Goal: Task Accomplishment & Management: Use online tool/utility

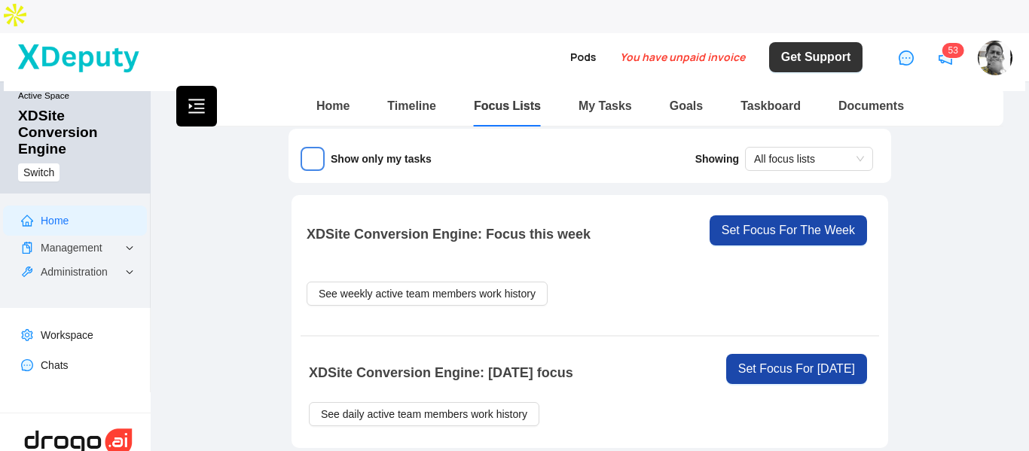
scroll to position [75, 0]
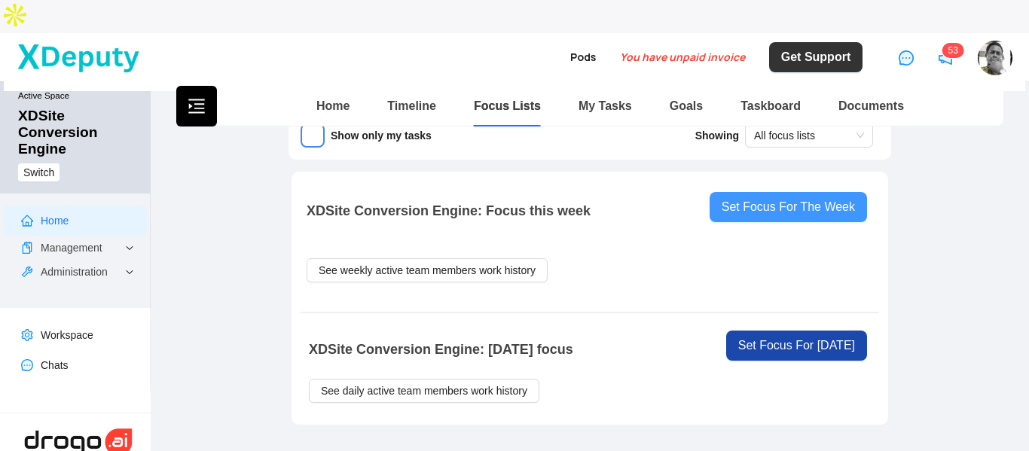
click at [791, 192] on button "Set Focus For The Week" at bounding box center [789, 207] width 158 height 30
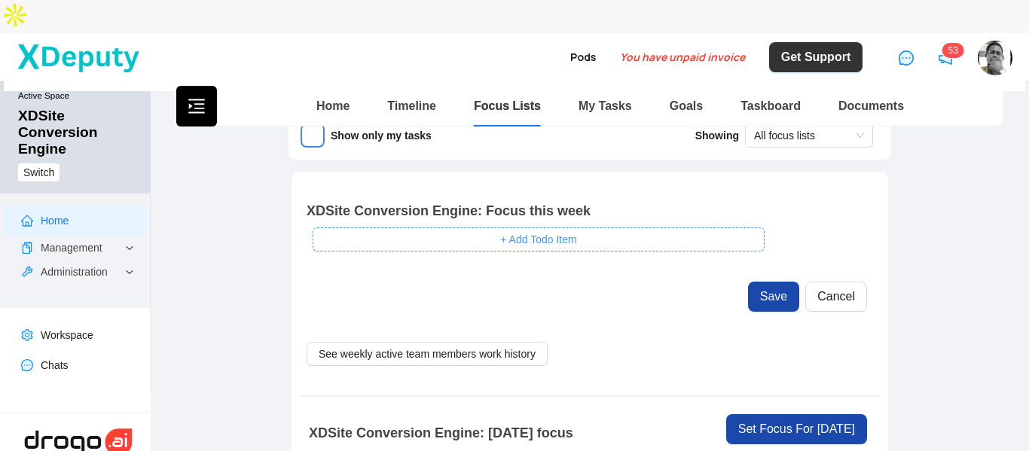
click at [580, 228] on button "+ Add Todo Item" at bounding box center [539, 240] width 452 height 24
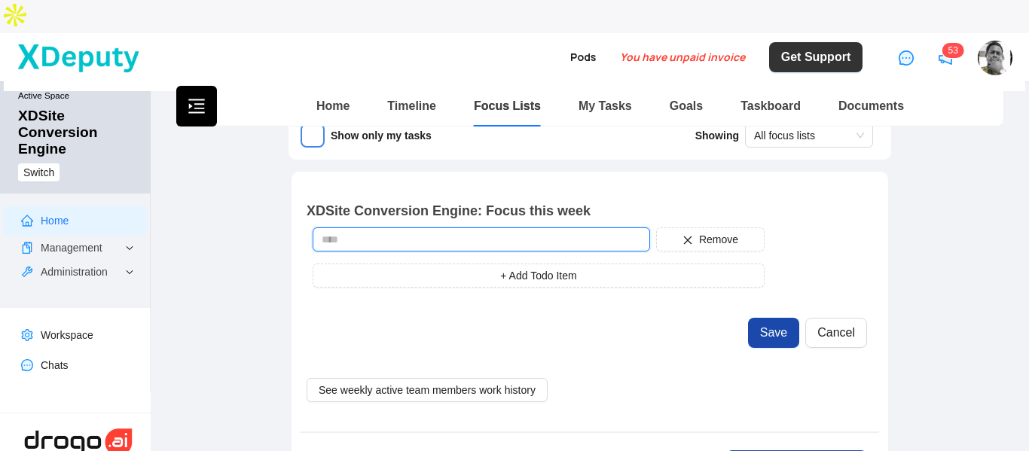
click at [476, 228] on input "text" at bounding box center [482, 240] width 338 height 24
type input "**********"
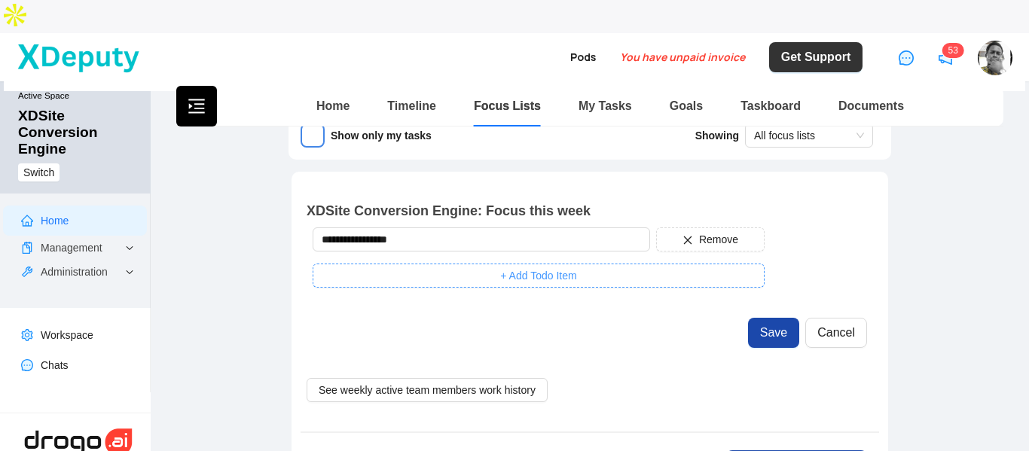
click at [476, 264] on button "+ Add Todo Item" at bounding box center [539, 276] width 452 height 24
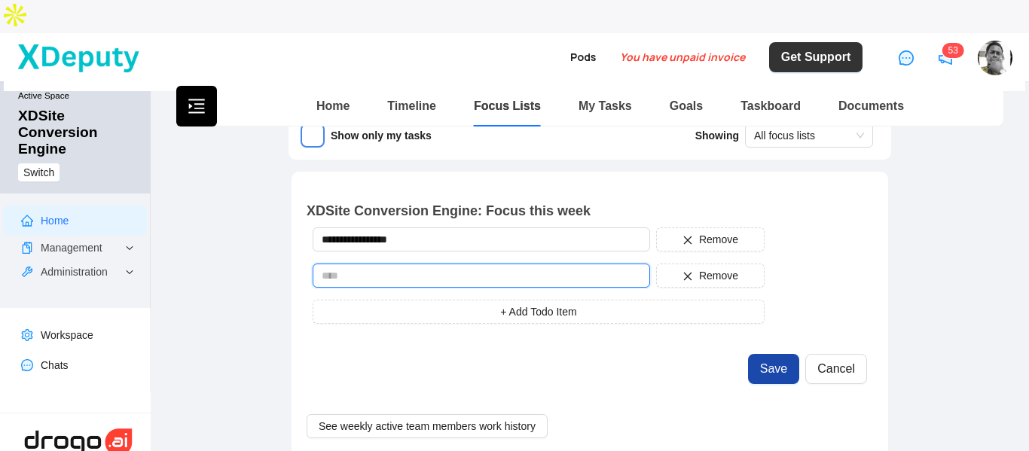
click at [436, 264] on input "text" at bounding box center [482, 276] width 338 height 24
type input "**********"
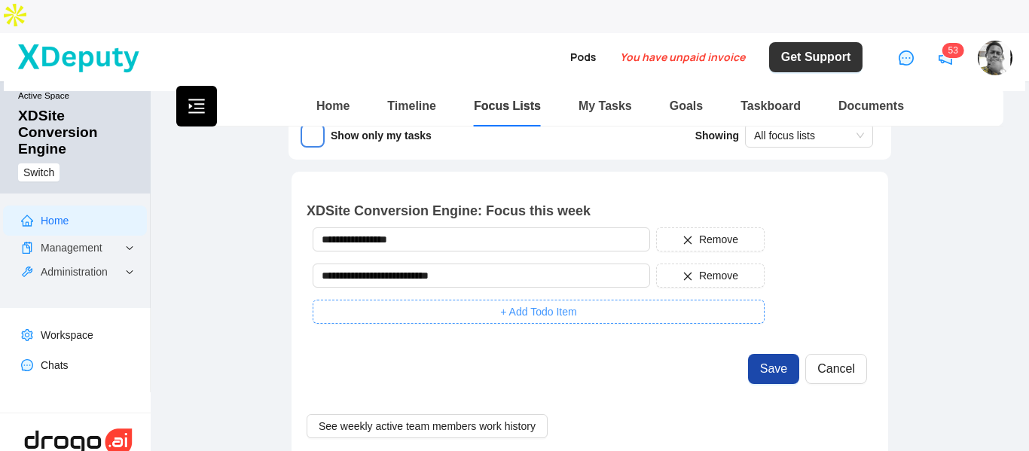
click at [387, 300] on button "+ Add Todo Item" at bounding box center [539, 312] width 452 height 24
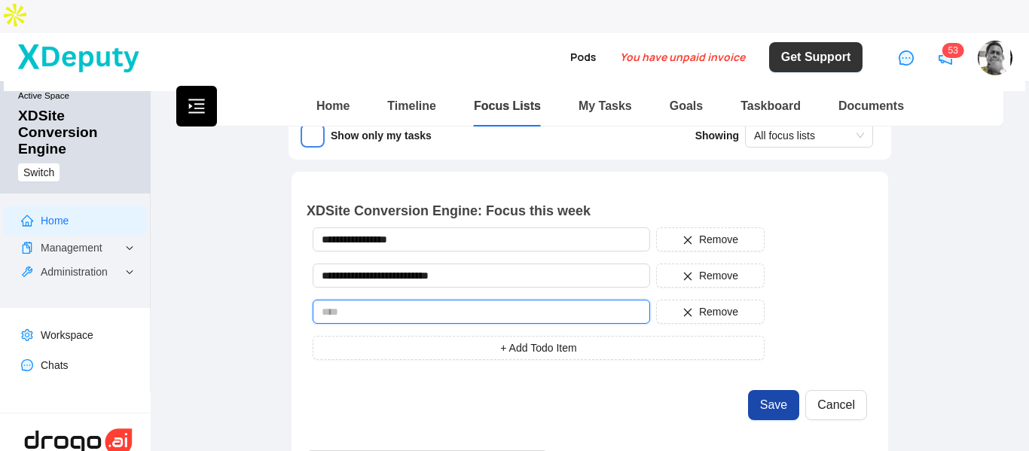
click at [384, 300] on input "text" at bounding box center [482, 312] width 338 height 24
type input "*"
type input "**********"
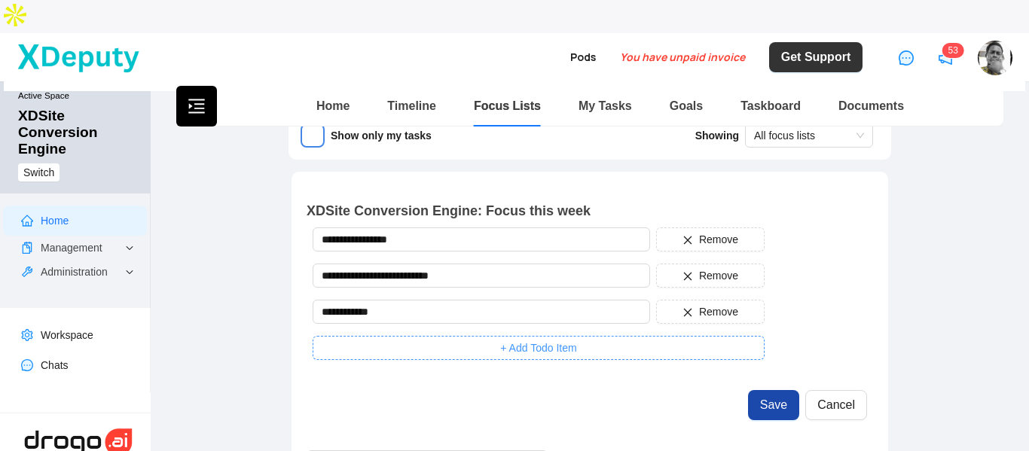
click at [426, 336] on button "+ Add Todo Item" at bounding box center [539, 348] width 452 height 24
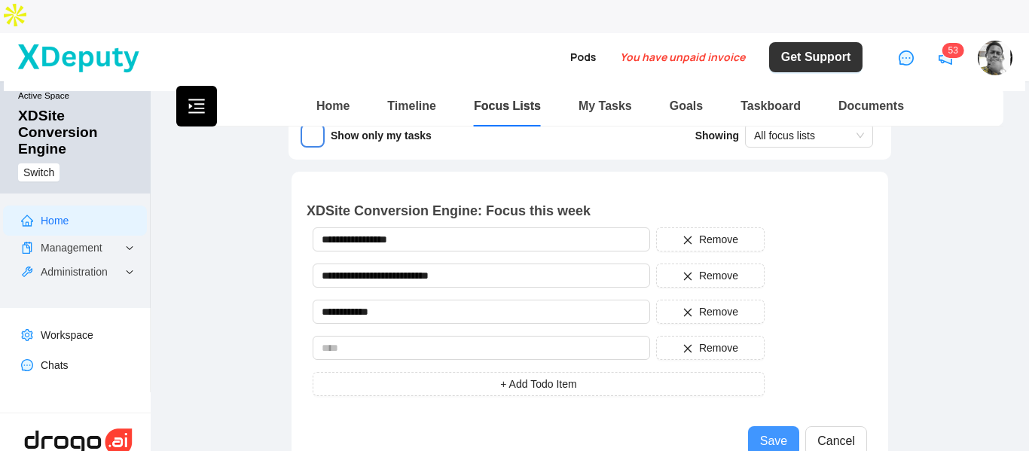
click at [773, 433] on span "Save" at bounding box center [773, 442] width 27 height 18
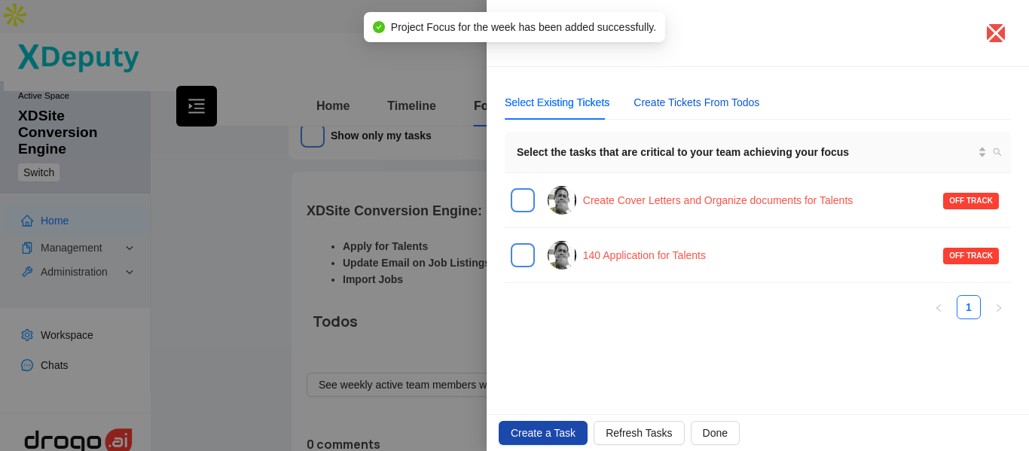
click at [677, 98] on div "Create Tickets From Todos" at bounding box center [697, 102] width 126 height 17
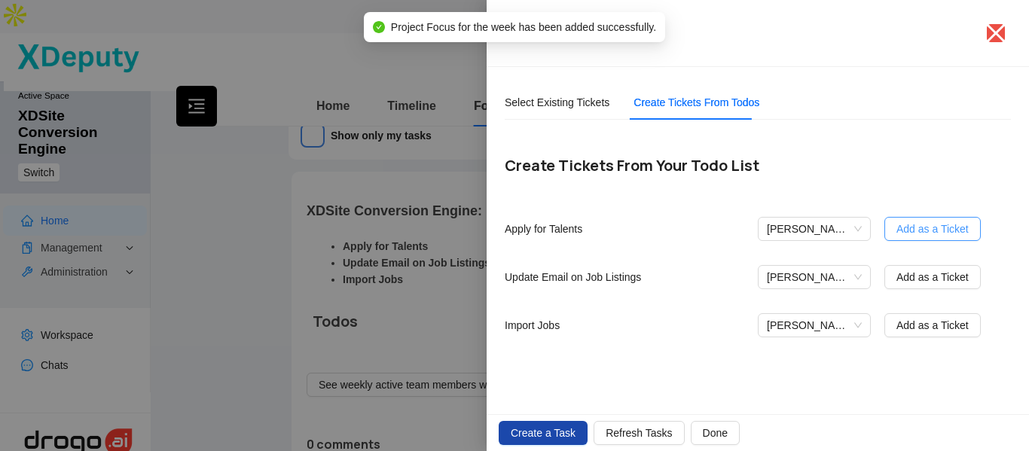
click at [908, 234] on span "Add as a Ticket" at bounding box center [933, 229] width 72 height 17
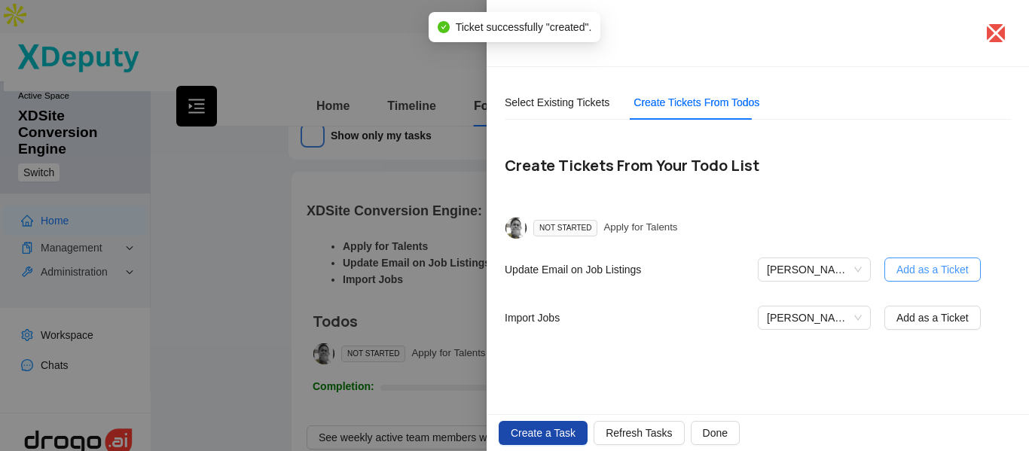
click at [922, 260] on button "Add as a Ticket" at bounding box center [933, 270] width 96 height 24
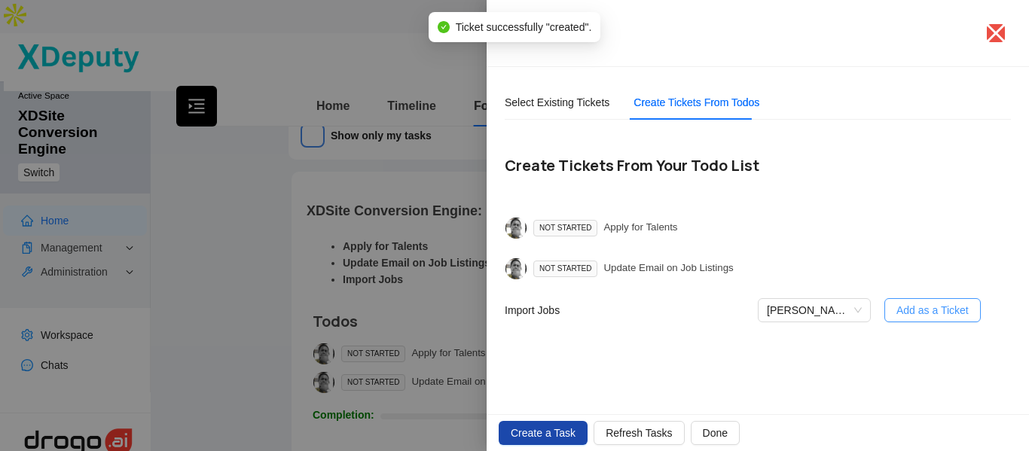
click at [906, 313] on span "Add as a Ticket" at bounding box center [933, 310] width 72 height 17
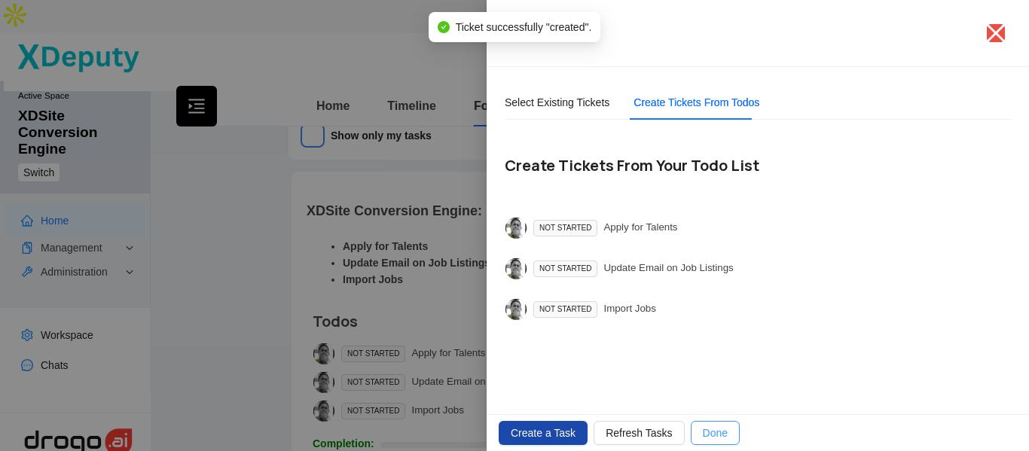
click at [714, 433] on span "Done" at bounding box center [715, 433] width 25 height 17
